Goal: Book appointment/travel/reservation

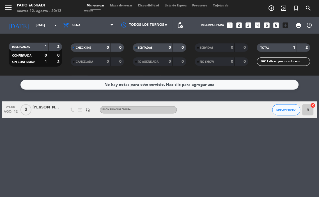
click at [38, 17] on div "[DATE] [DATE] arrow_drop_down" at bounding box center [32, 25] width 56 height 17
click at [39, 23] on input "[DATE]" at bounding box center [53, 25] width 41 height 9
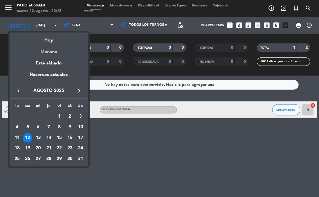
click at [50, 50] on div "Mañana" at bounding box center [49, 50] width 79 height 12
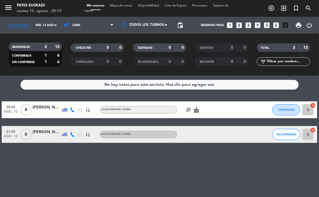
click at [188, 109] on icon "subject" at bounding box center [188, 110] width 7 height 7
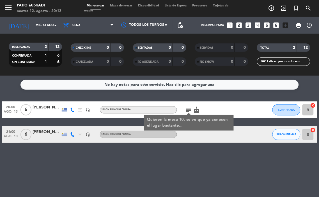
click at [188, 109] on icon "subject" at bounding box center [188, 110] width 7 height 7
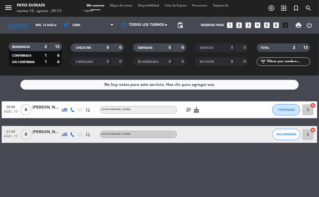
click at [195, 112] on icon "cake" at bounding box center [196, 110] width 7 height 7
click at [189, 109] on icon "subject" at bounding box center [188, 110] width 7 height 7
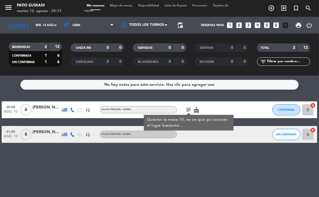
click at [94, 123] on div "20:00 [DATE] 6 [PERSON_NAME] headset_mic Salon principal / barra subject Quiere…" at bounding box center [160, 123] width 316 height 42
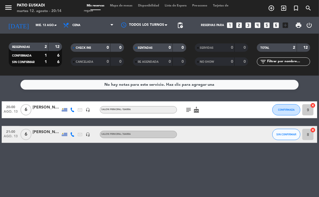
click at [194, 113] on div "subject cake" at bounding box center [200, 110] width 47 height 17
click at [196, 110] on icon "cake" at bounding box center [196, 110] width 7 height 7
click at [33, 26] on input "mié. 13 ago." at bounding box center [53, 25] width 41 height 9
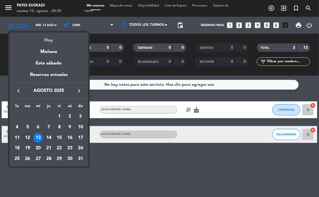
click at [48, 41] on div "Hoy" at bounding box center [49, 39] width 79 height 12
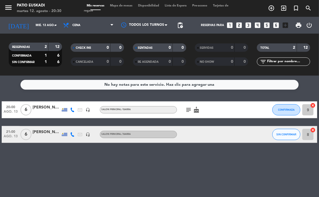
type input "[DATE]"
